Goal: Task Accomplishment & Management: Complete application form

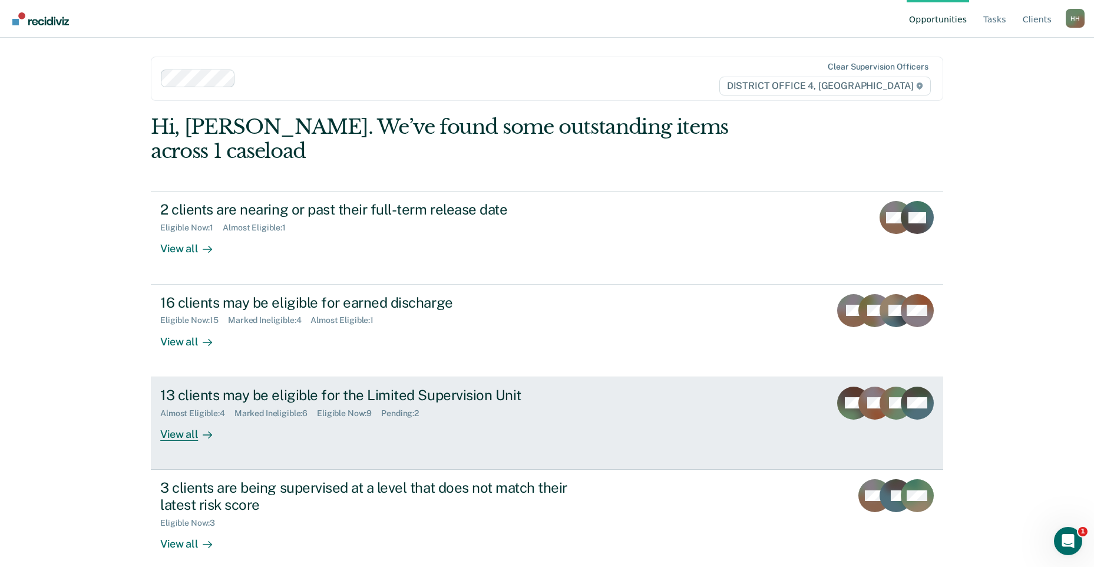
click at [452, 404] on div "Almost Eligible : 4 Marked Ineligible : 6 Eligible Now : 9 Pending : 2" at bounding box center [367, 411] width 414 height 15
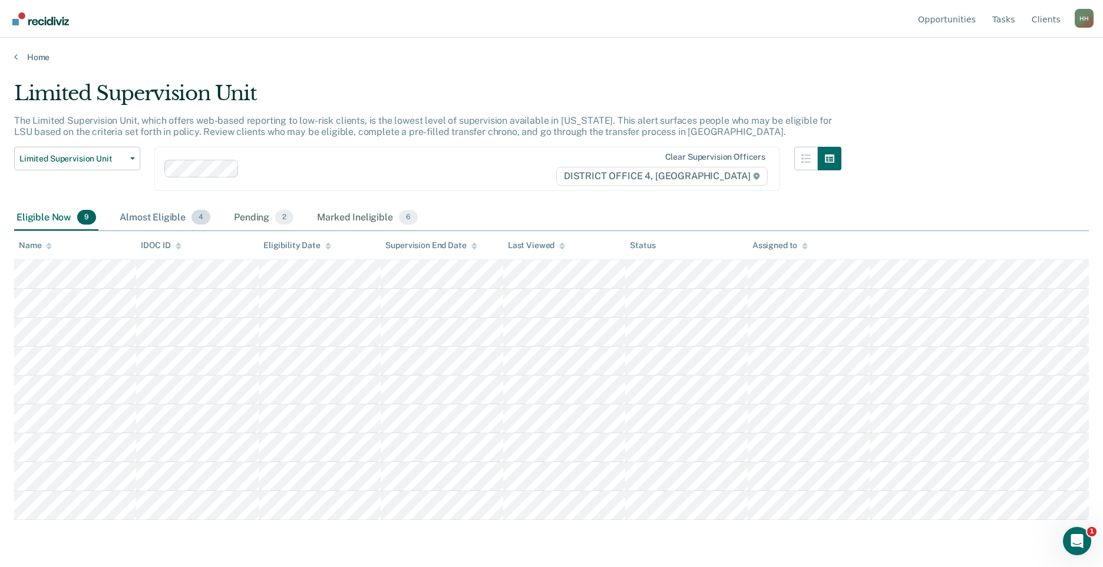
click at [163, 220] on div "Almost Eligible 4" at bounding box center [164, 218] width 95 height 26
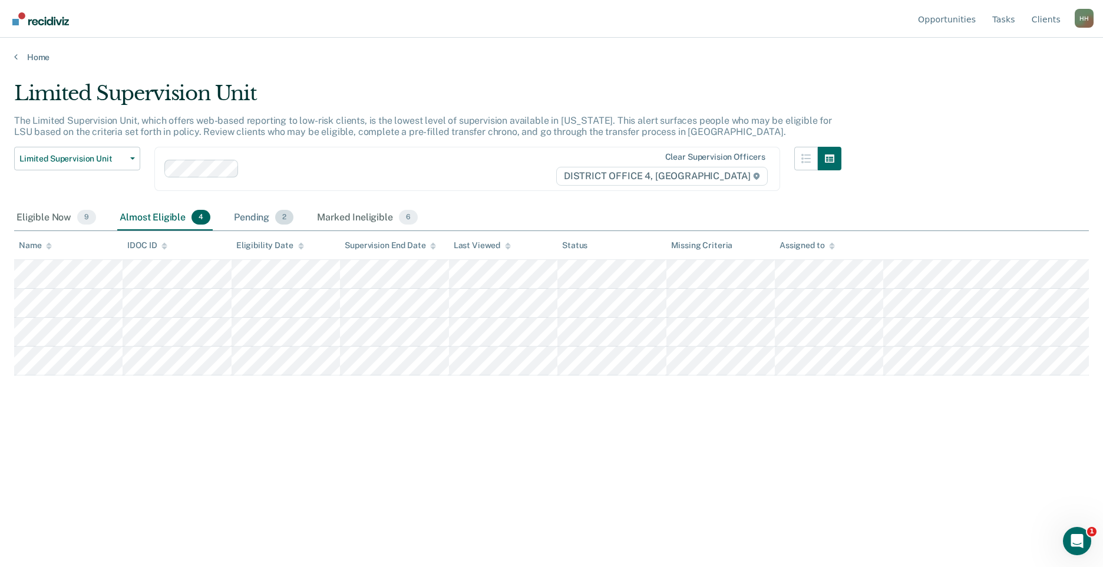
click at [264, 217] on div "Pending 2" at bounding box center [264, 218] width 64 height 26
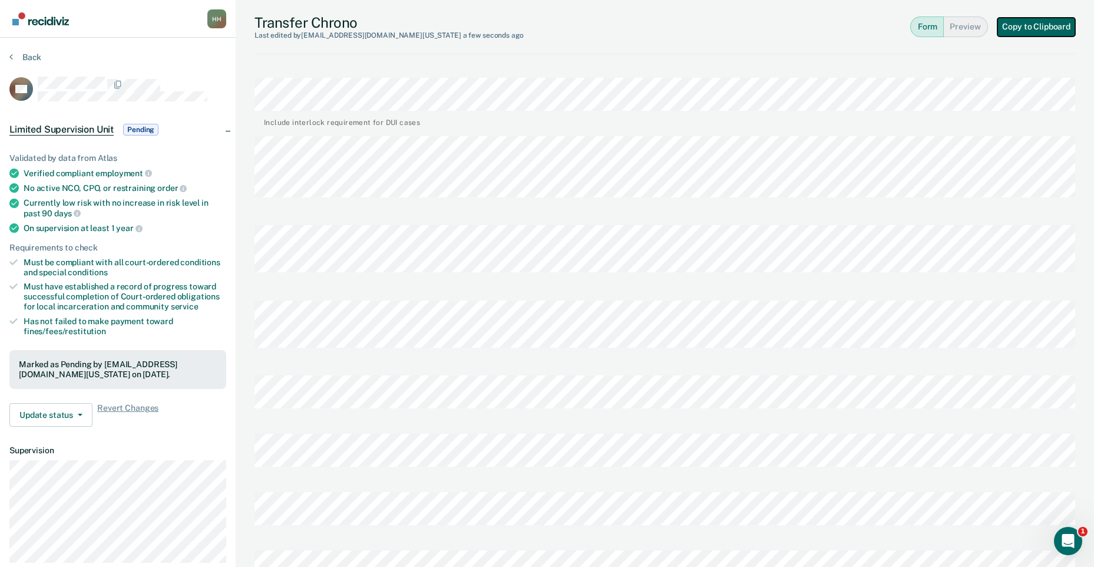
click at [1047, 22] on button "Copy to Clipboard" at bounding box center [1037, 27] width 78 height 19
click at [28, 57] on button "Back" at bounding box center [25, 57] width 32 height 11
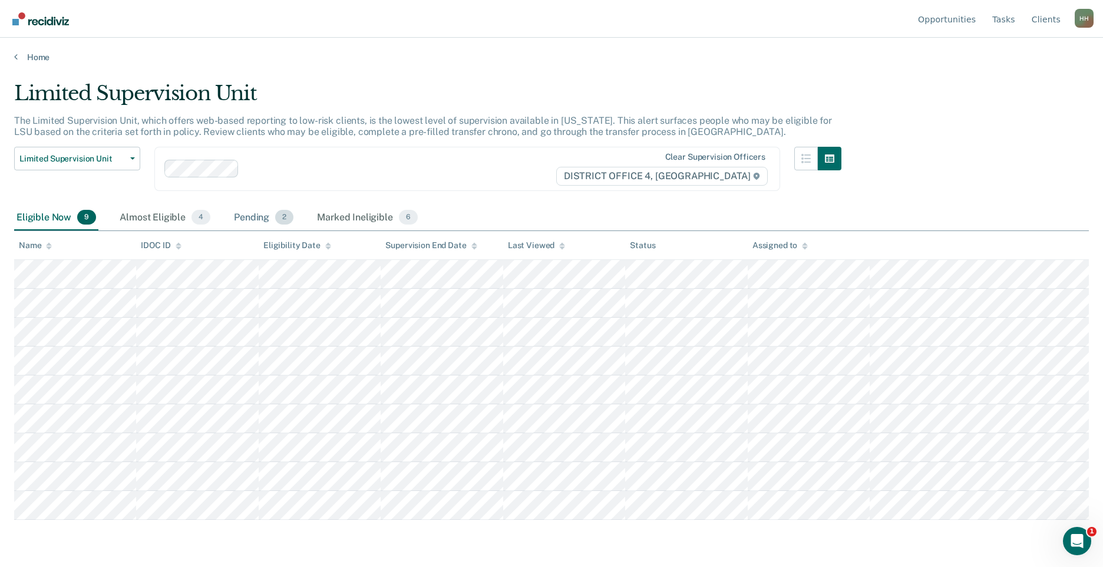
click at [269, 212] on div "Pending 2" at bounding box center [264, 218] width 64 height 26
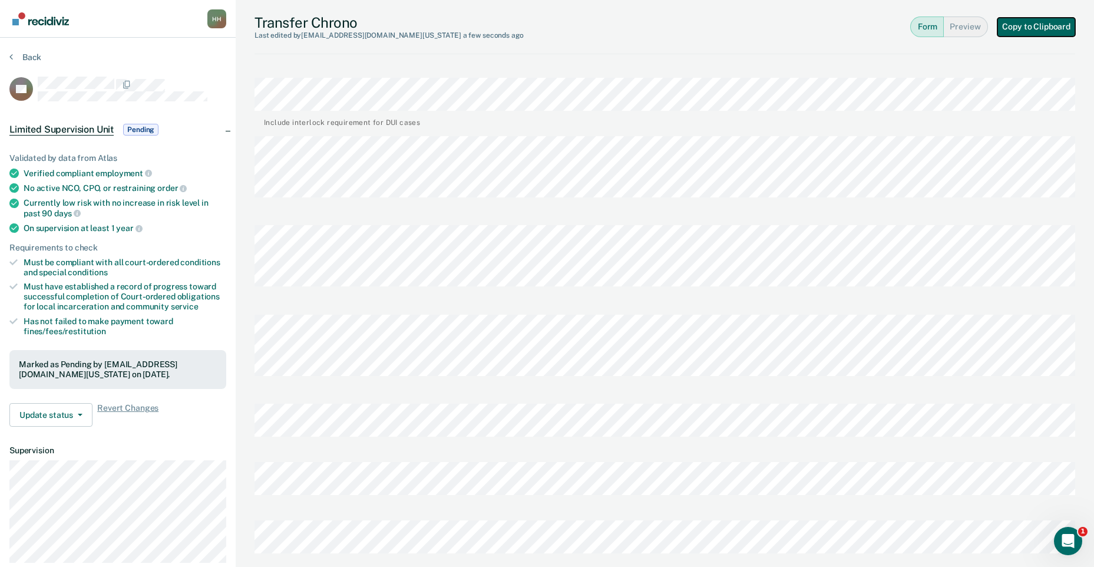
click at [1039, 24] on button "Copy to Clipboard" at bounding box center [1037, 27] width 78 height 19
